Goal: Information Seeking & Learning: Check status

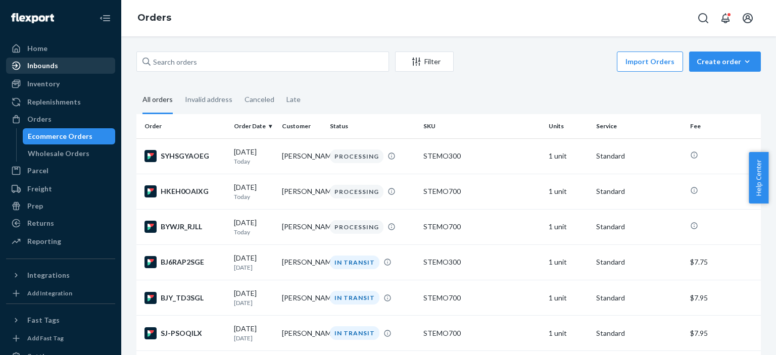
click at [47, 72] on div "Inbounds" at bounding box center [60, 66] width 107 height 14
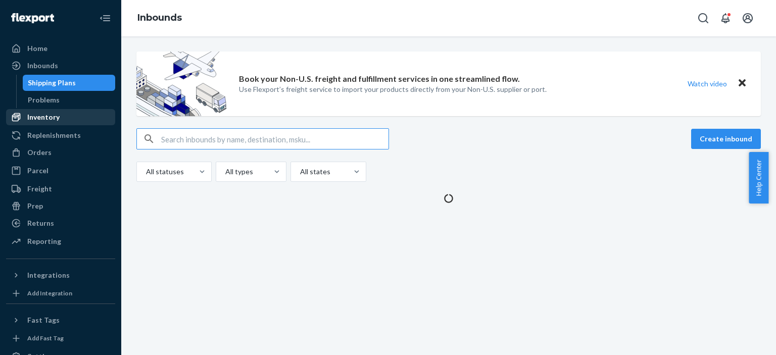
click at [56, 115] on div "Inventory" at bounding box center [43, 117] width 32 height 10
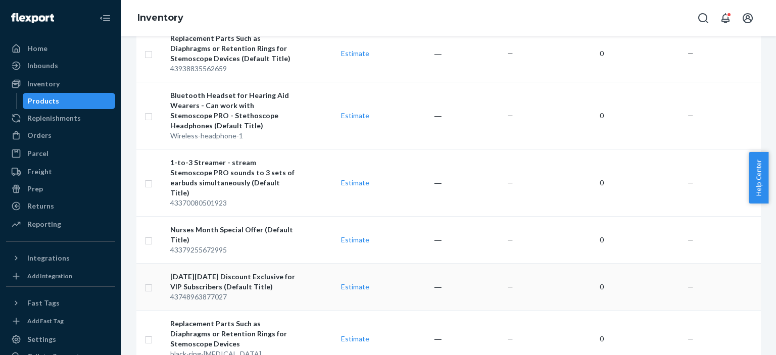
scroll to position [1010, 0]
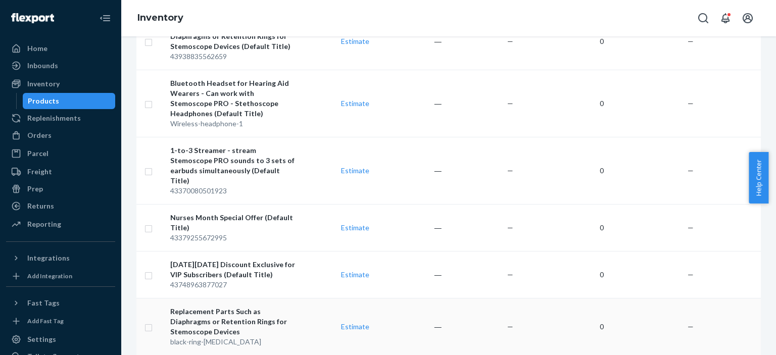
click at [226, 307] on div "Replacement Parts Such as Diaphragms or Retention Rings for Stemoscope Devices" at bounding box center [233, 322] width 127 height 30
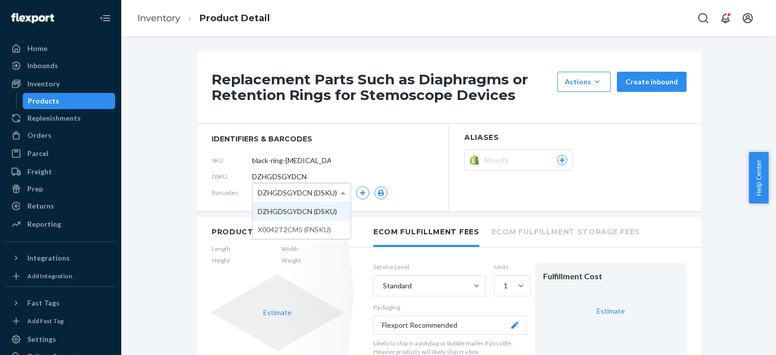
click at [338, 196] on span at bounding box center [344, 192] width 13 height 19
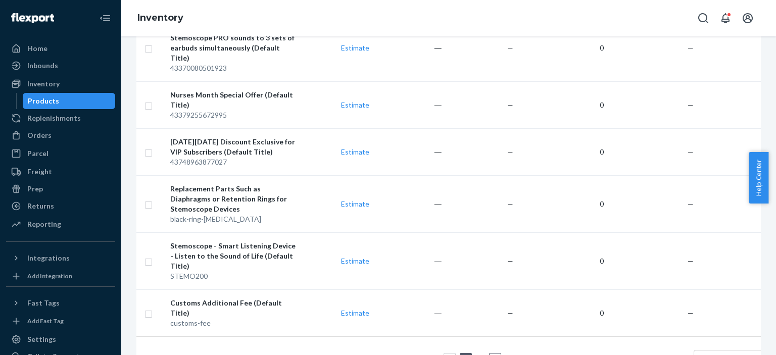
scroll to position [1134, 0]
click at [478, 354] on link "2" at bounding box center [480, 358] width 8 height 9
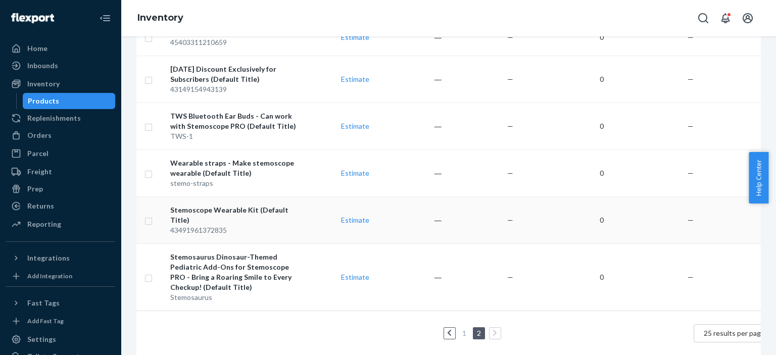
scroll to position [354, 0]
click at [464, 328] on link "1" at bounding box center [464, 332] width 8 height 9
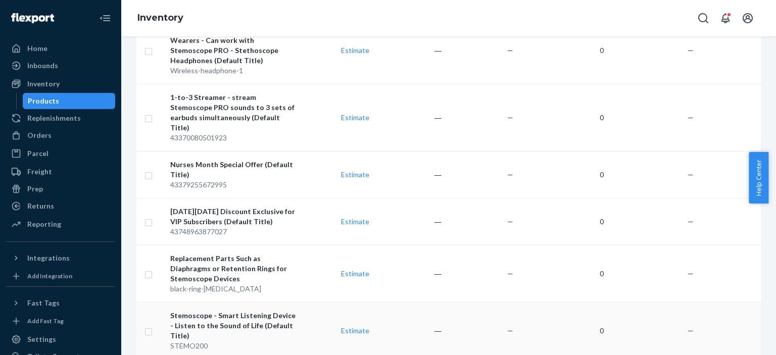
scroll to position [1033, 0]
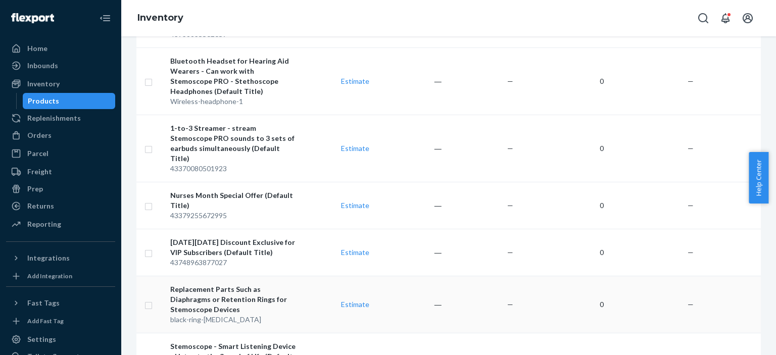
click at [251, 284] on div "Replacement Parts Such as Diaphragms or Retention Rings for Stemoscope Devices" at bounding box center [233, 299] width 127 height 30
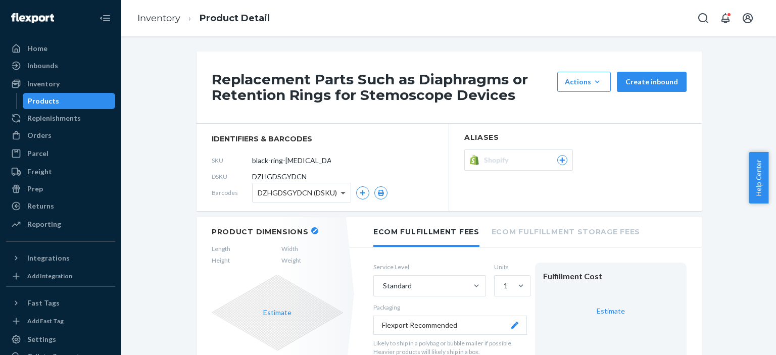
click at [339, 195] on span at bounding box center [344, 192] width 13 height 19
click at [403, 167] on div "SKU black-ring-[MEDICAL_DATA]" at bounding box center [323, 161] width 222 height 16
click at [44, 103] on div "Products" at bounding box center [43, 101] width 31 height 10
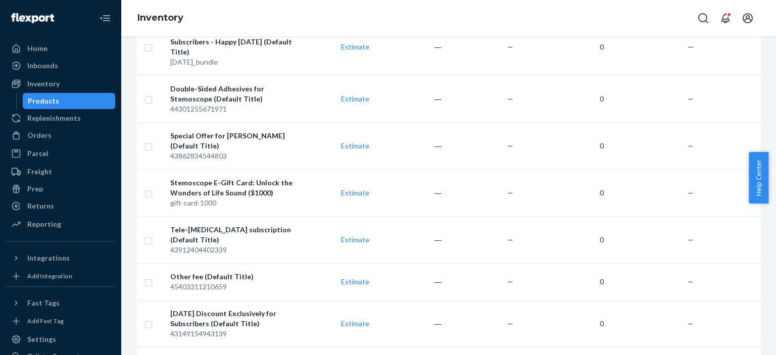
scroll to position [1093, 0]
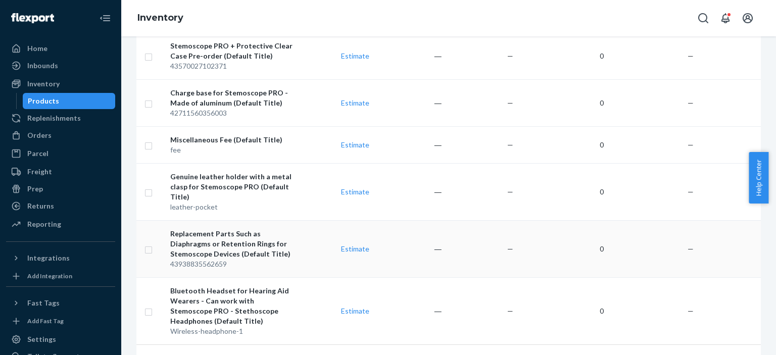
scroll to position [198, 0]
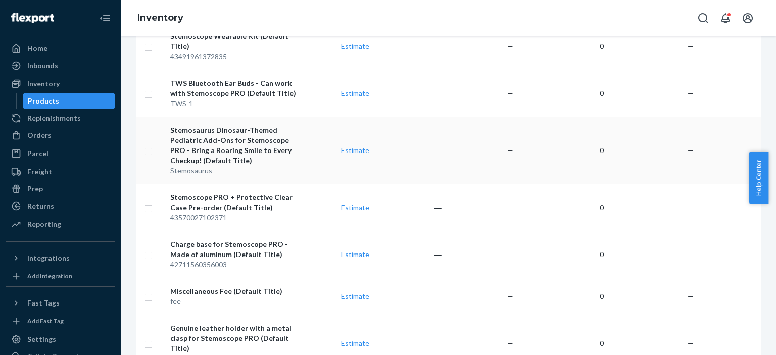
click at [229, 149] on div "Stemosaurus Dinosaur-Themed Pediatric Add-Ons for Stemoscope PRO - Bring a Roar…" at bounding box center [233, 145] width 127 height 40
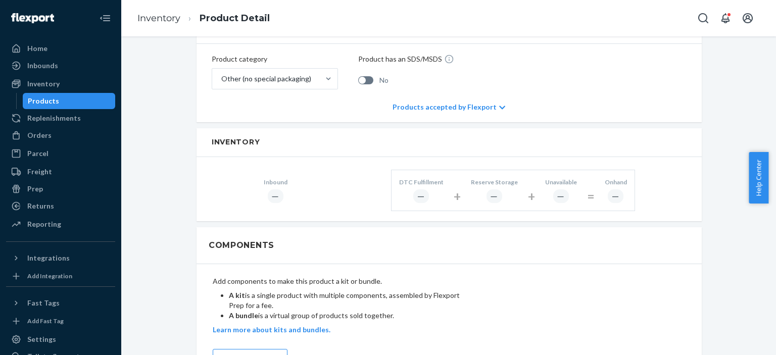
scroll to position [303, 0]
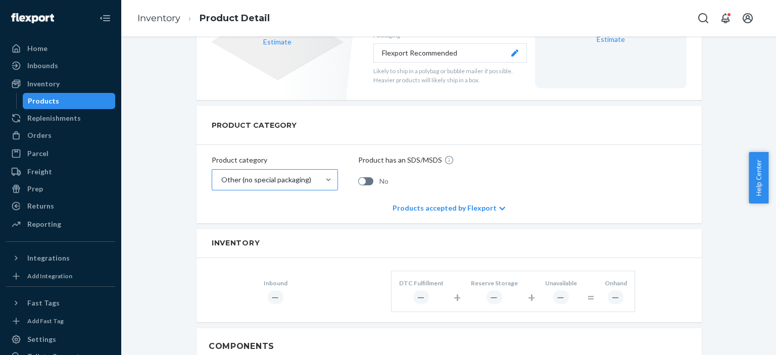
click at [314, 170] on div "Other (no special packaging)" at bounding box center [265, 180] width 107 height 20
click at [221, 175] on input "Other (no special packaging)" at bounding box center [220, 180] width 1 height 10
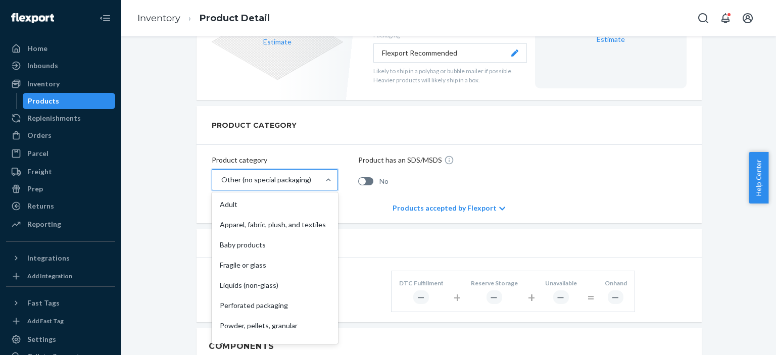
scroll to position [65, 0]
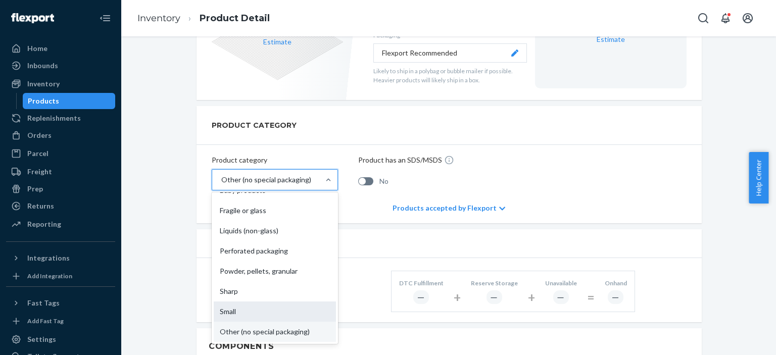
click at [270, 302] on div "Small" at bounding box center [275, 312] width 122 height 20
click at [221, 185] on input "option Small focused, 9 of 10. 10 results available. Use Up and Down to choose …" at bounding box center [220, 180] width 1 height 10
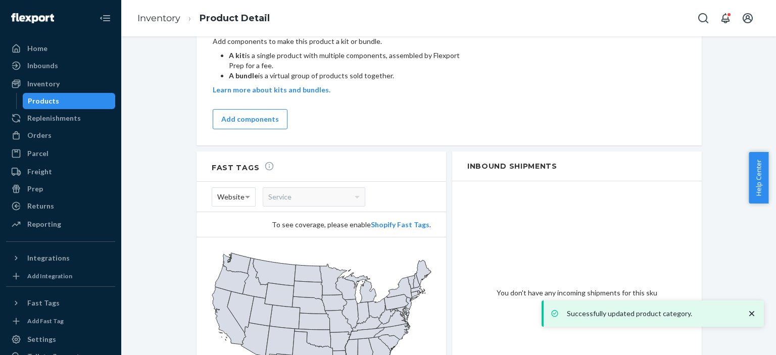
scroll to position [706, 0]
